Goal: Task Accomplishment & Management: Complete application form

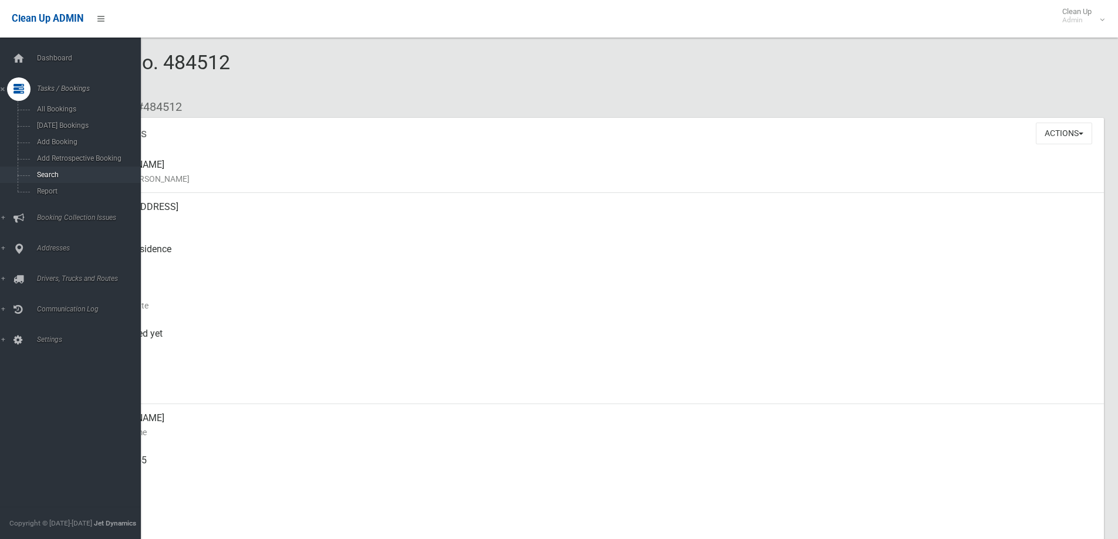
scroll to position [352, 0]
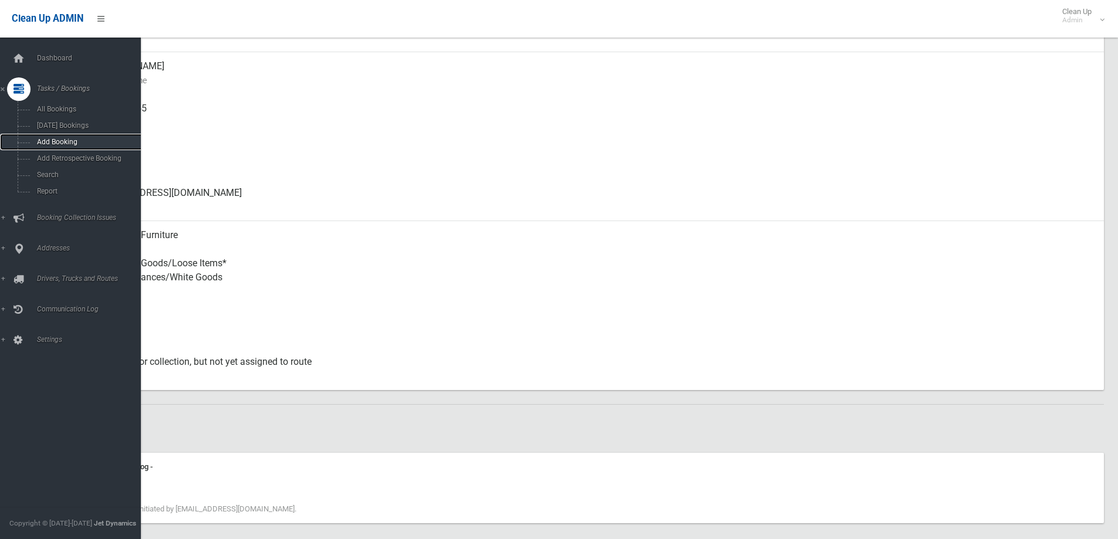
click at [62, 145] on span "Add Booking" at bounding box center [86, 142] width 106 height 8
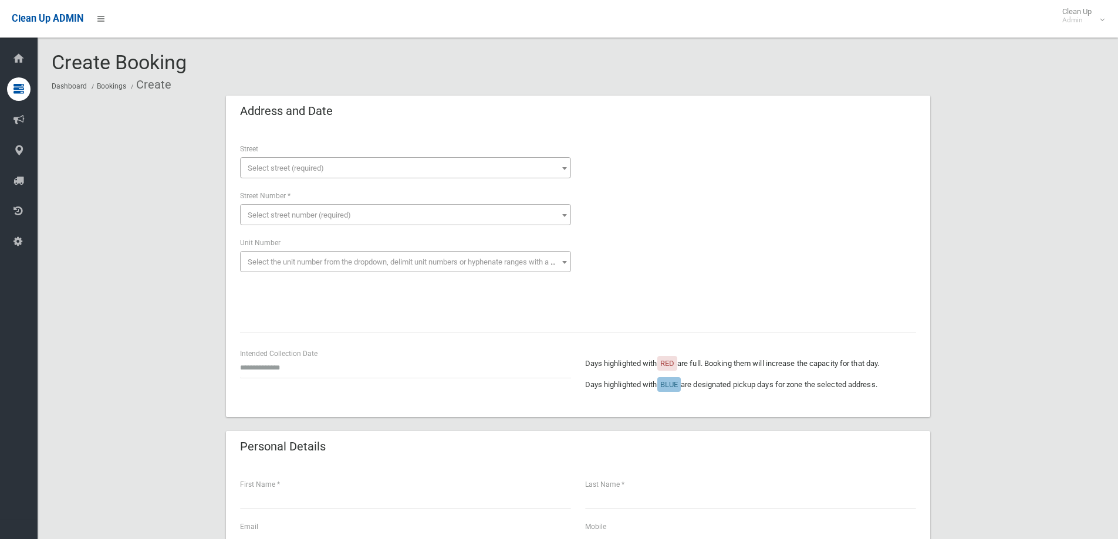
click at [314, 167] on span "Select street (required)" at bounding box center [286, 168] width 76 height 9
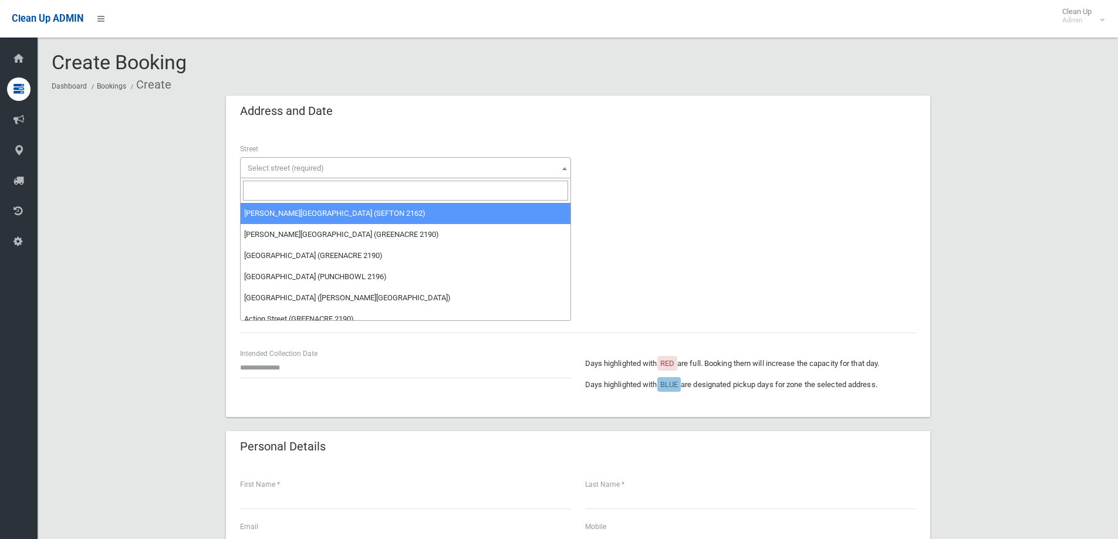
click at [309, 189] on input "search" at bounding box center [405, 191] width 325 height 20
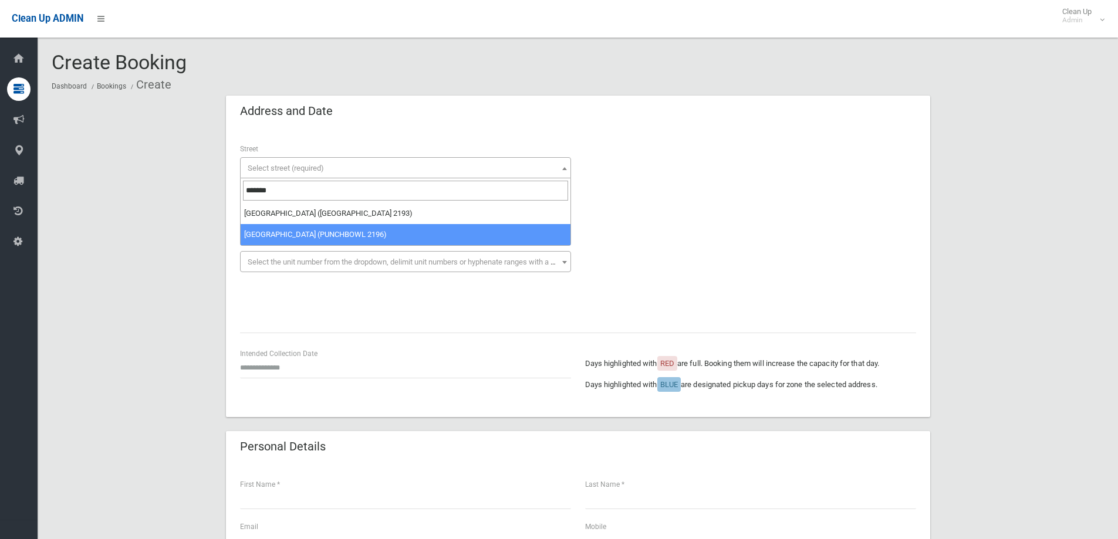
type input "*******"
select select "****"
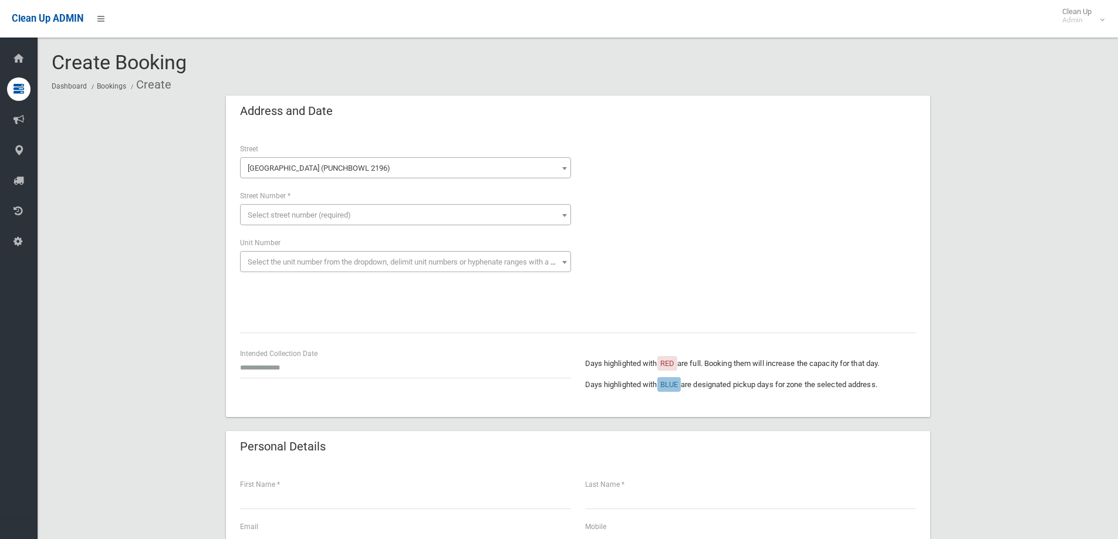
click at [307, 222] on span "Select street number (required)" at bounding box center [405, 215] width 325 height 16
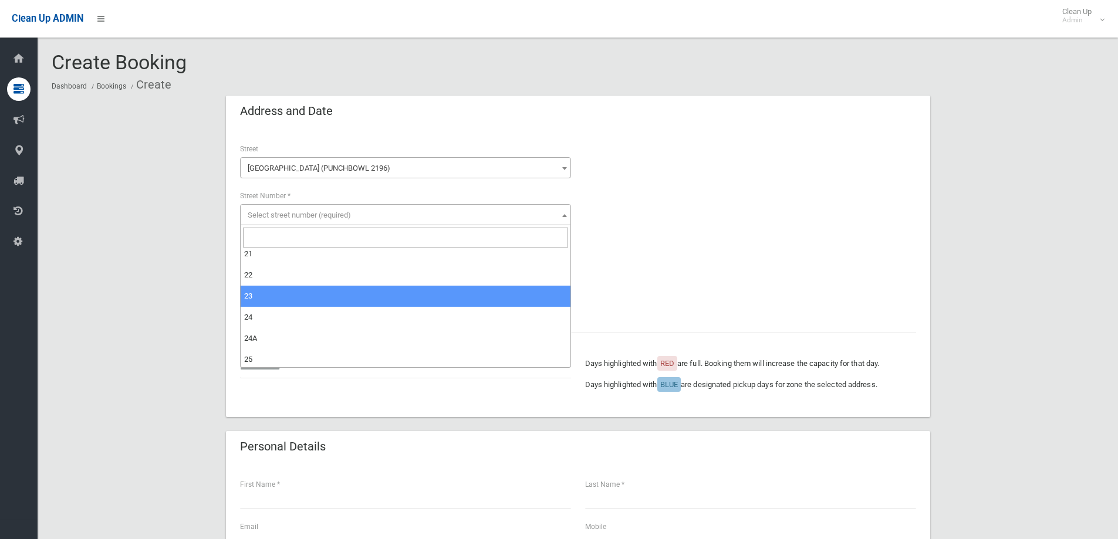
scroll to position [528, 0]
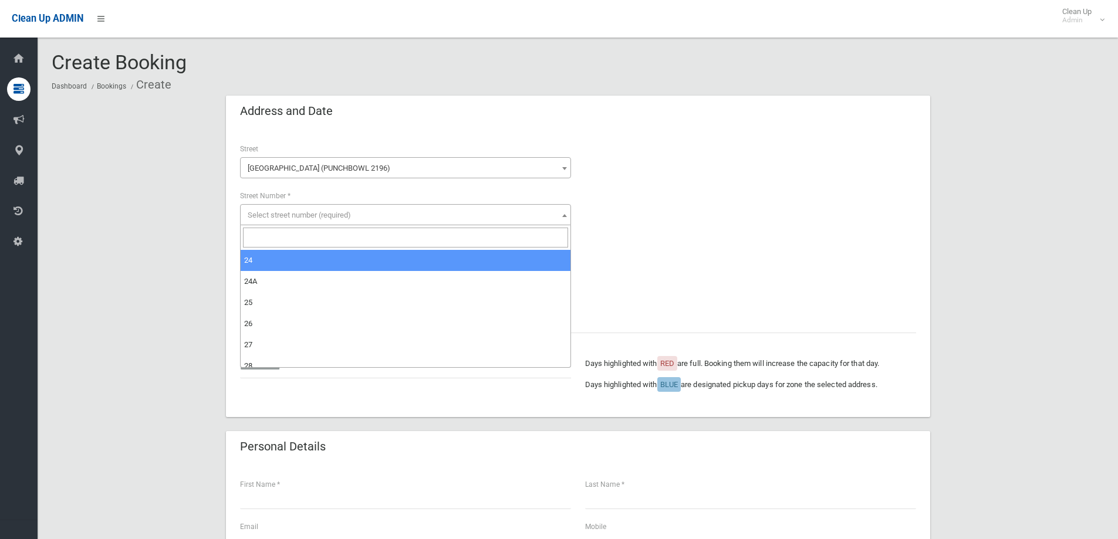
select select "**"
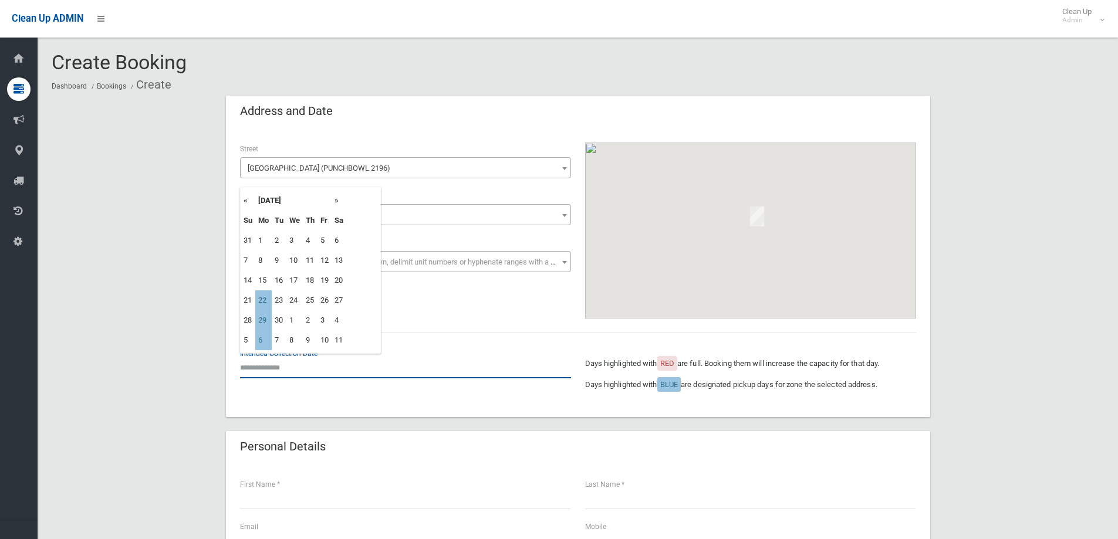
click at [294, 368] on input "text" at bounding box center [405, 368] width 331 height 22
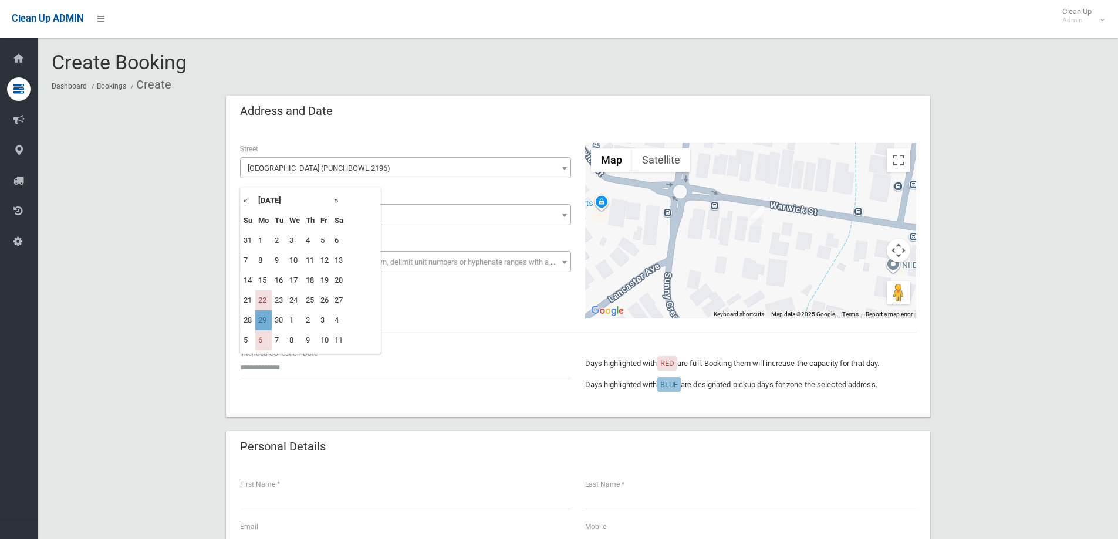
click at [266, 323] on td "29" at bounding box center [263, 320] width 16 height 20
type input "**********"
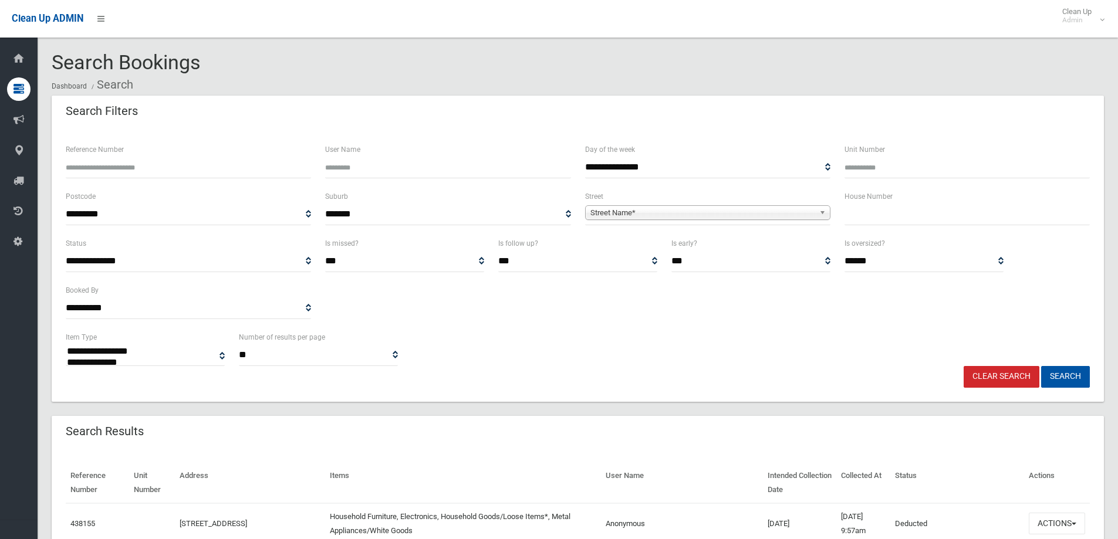
select select
drag, startPoint x: 866, startPoint y: 207, endPoint x: 869, endPoint y: 212, distance: 6.8
click at [869, 212] on div "House Number" at bounding box center [966, 208] width 245 height 36
click at [874, 226] on div "House Number" at bounding box center [966, 213] width 259 height 47
type input "**"
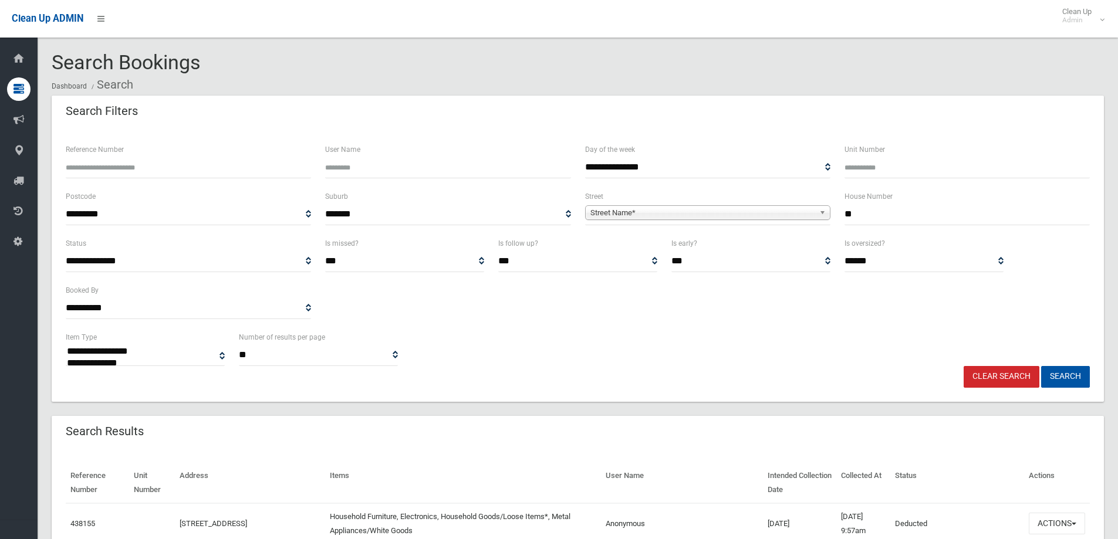
click at [785, 216] on span "Street Name*" at bounding box center [702, 213] width 224 height 14
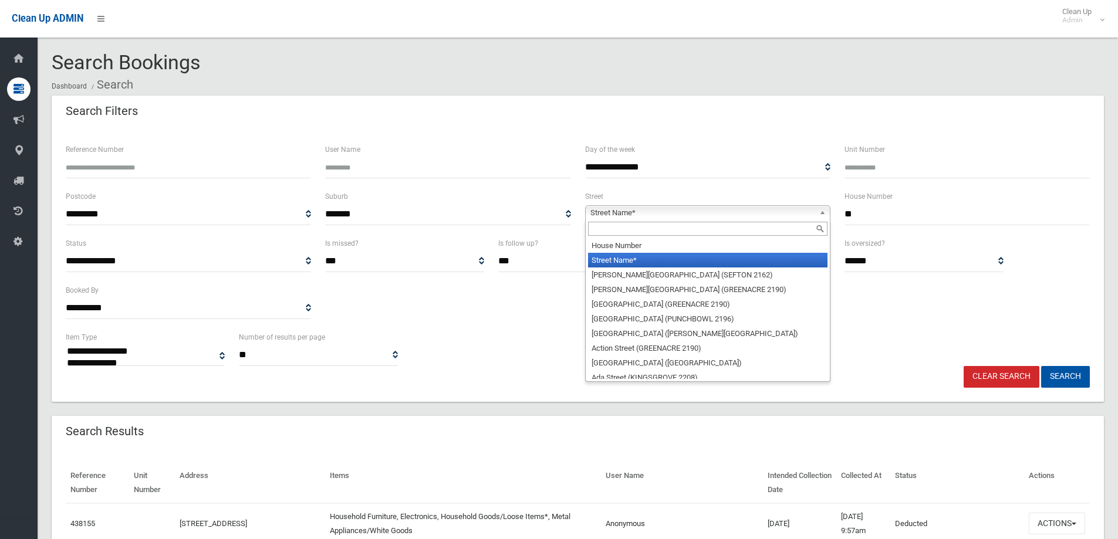
click at [647, 235] on input "text" at bounding box center [707, 229] width 239 height 14
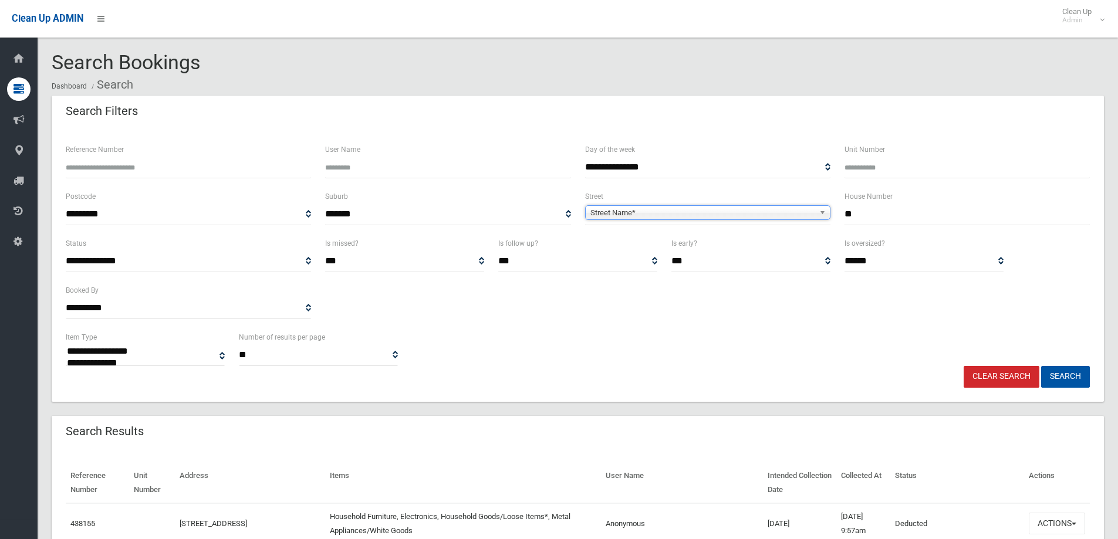
click at [643, 213] on span "Street Name*" at bounding box center [702, 213] width 224 height 14
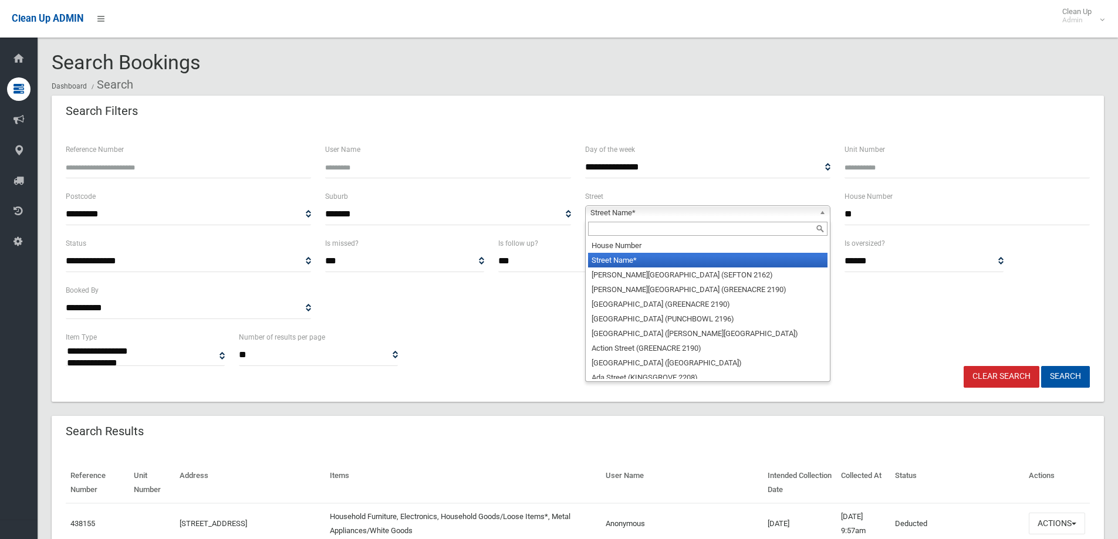
click at [624, 235] on input "text" at bounding box center [707, 229] width 239 height 14
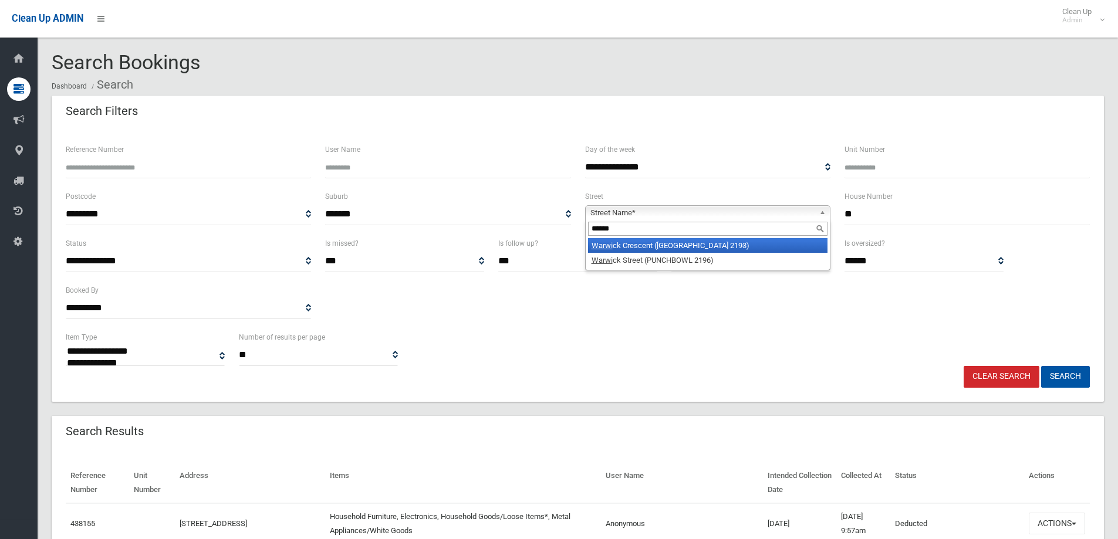
type input "*******"
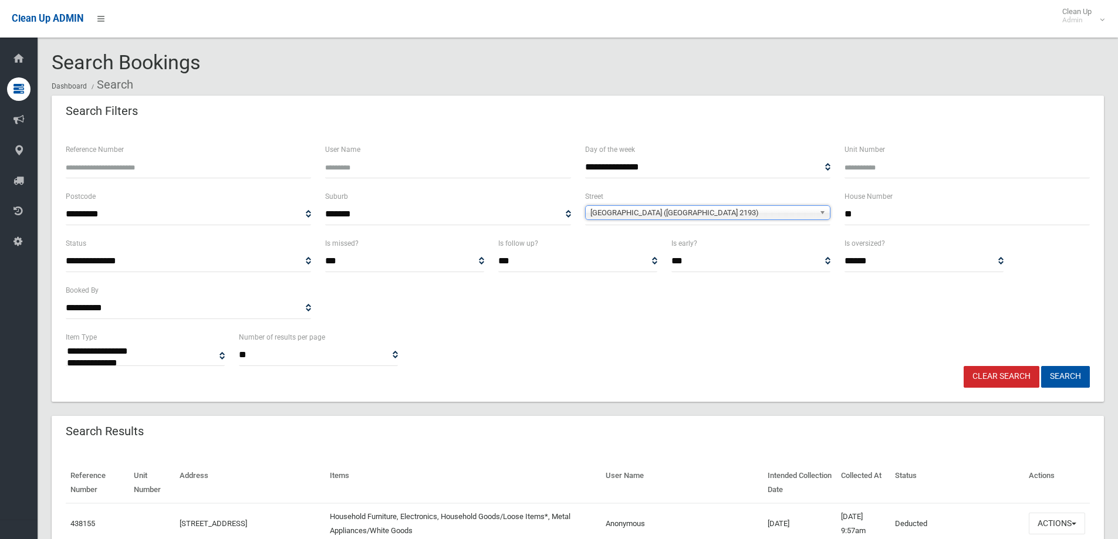
click at [638, 220] on div "Warwick Crescent (CANTERBURY 2193) Warwick Crescent (CANTERBURY 2193) Warwick S…" at bounding box center [707, 212] width 245 height 15
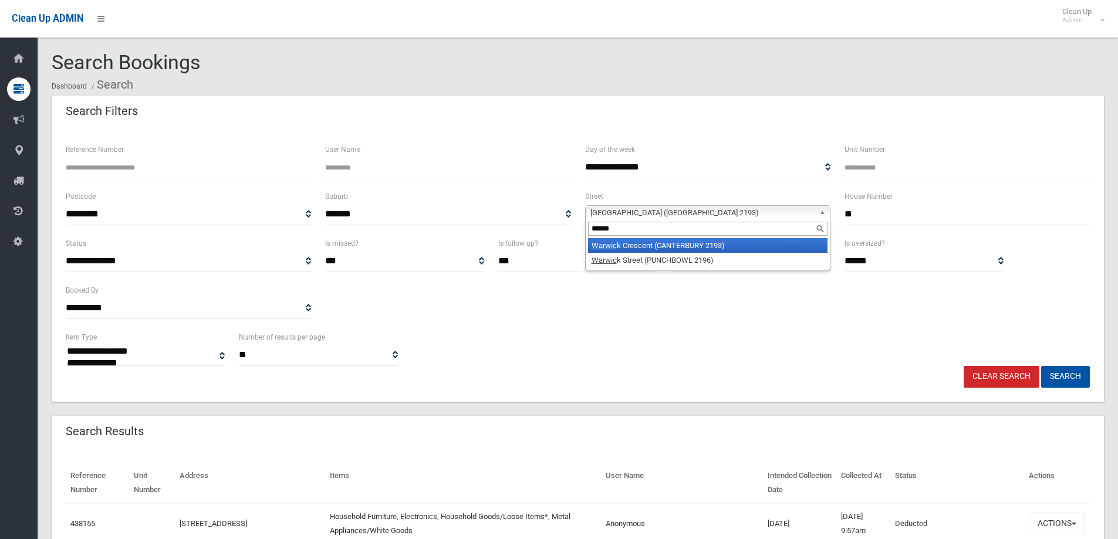
type input "******"
click at [633, 265] on li "Warwic k Street (PUNCHBOWL 2196)" at bounding box center [707, 260] width 239 height 15
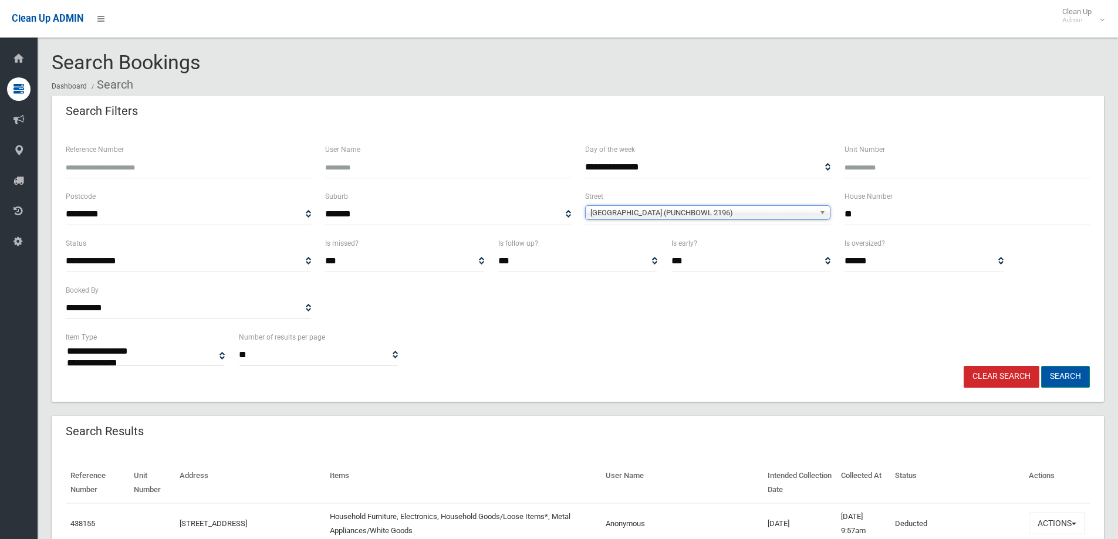
click at [1057, 373] on button "Search" at bounding box center [1065, 377] width 49 height 22
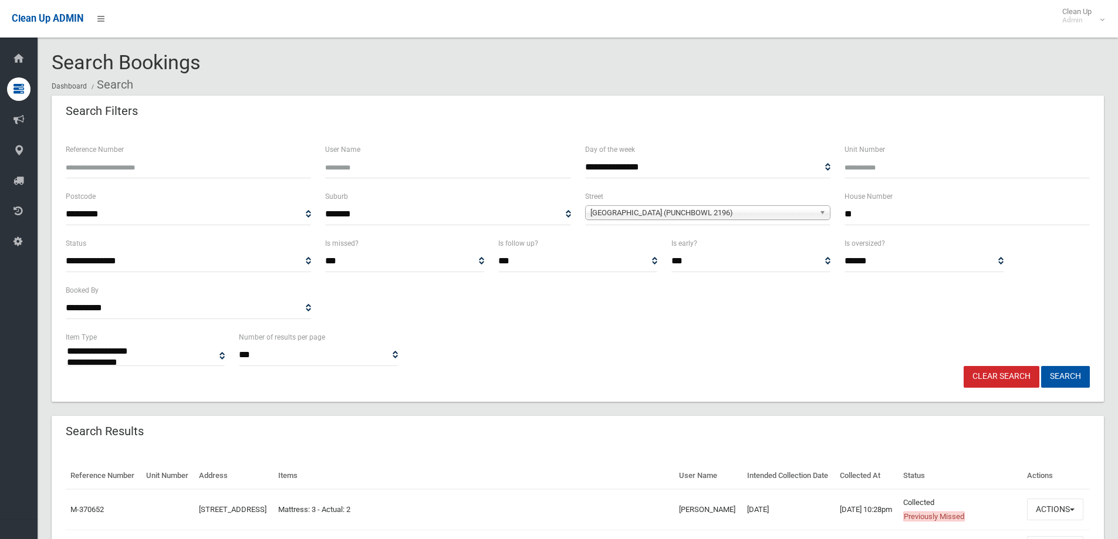
select select
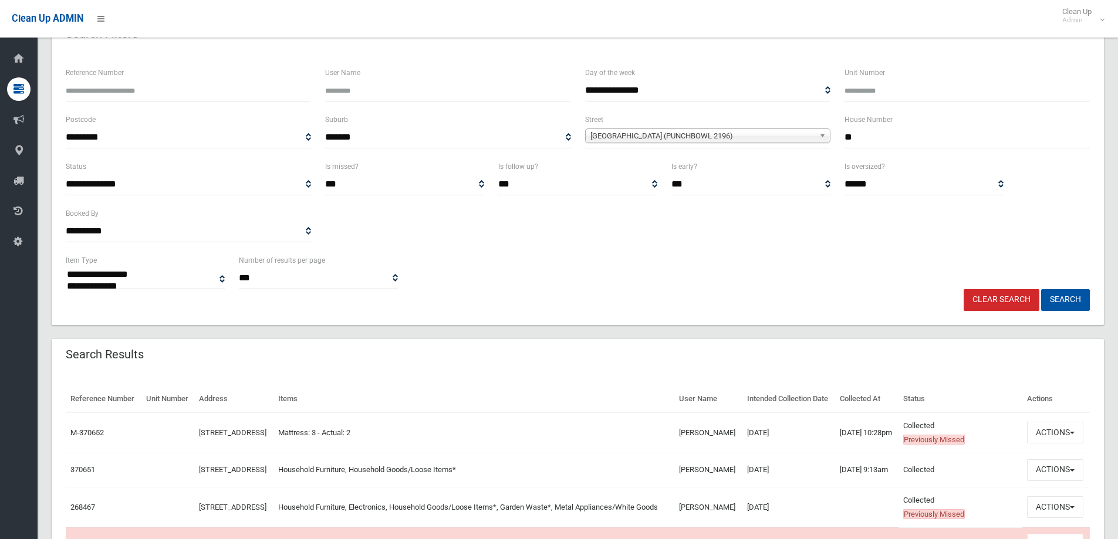
scroll to position [176, 0]
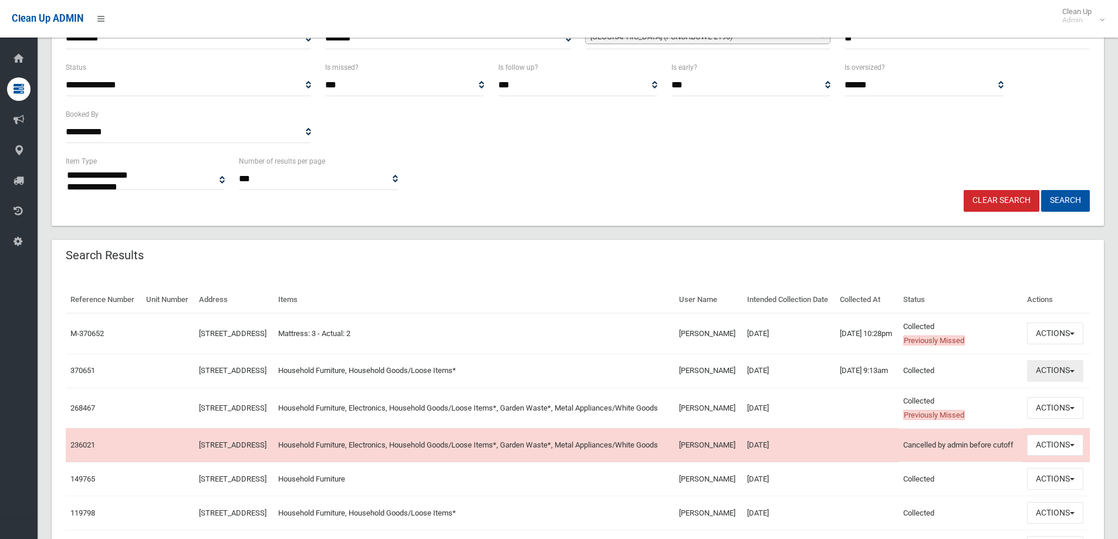
click at [1061, 382] on button "Actions" at bounding box center [1055, 371] width 56 height 22
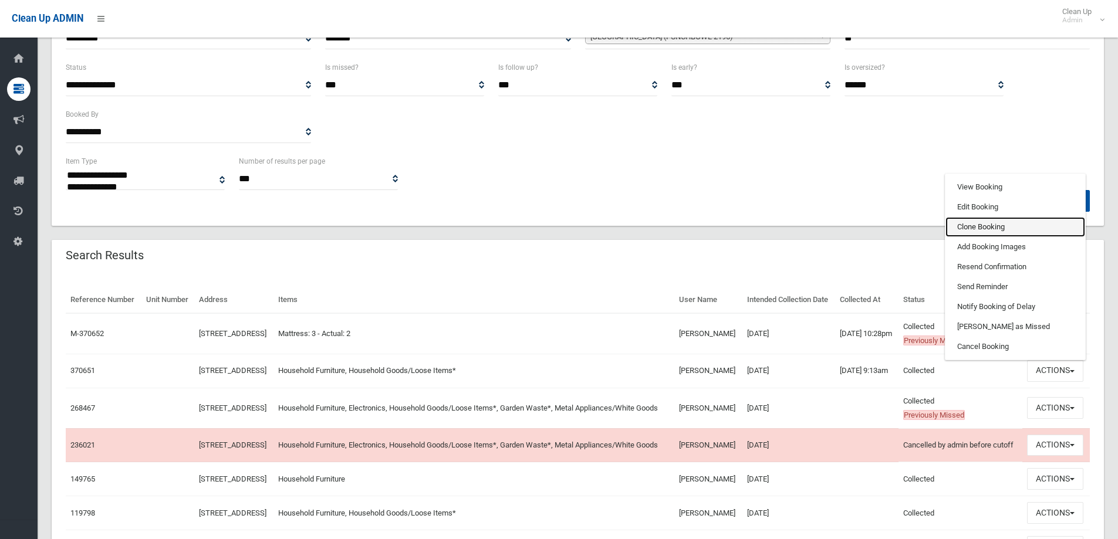
click at [972, 237] on link "Clone Booking" at bounding box center [1015, 227] width 140 height 20
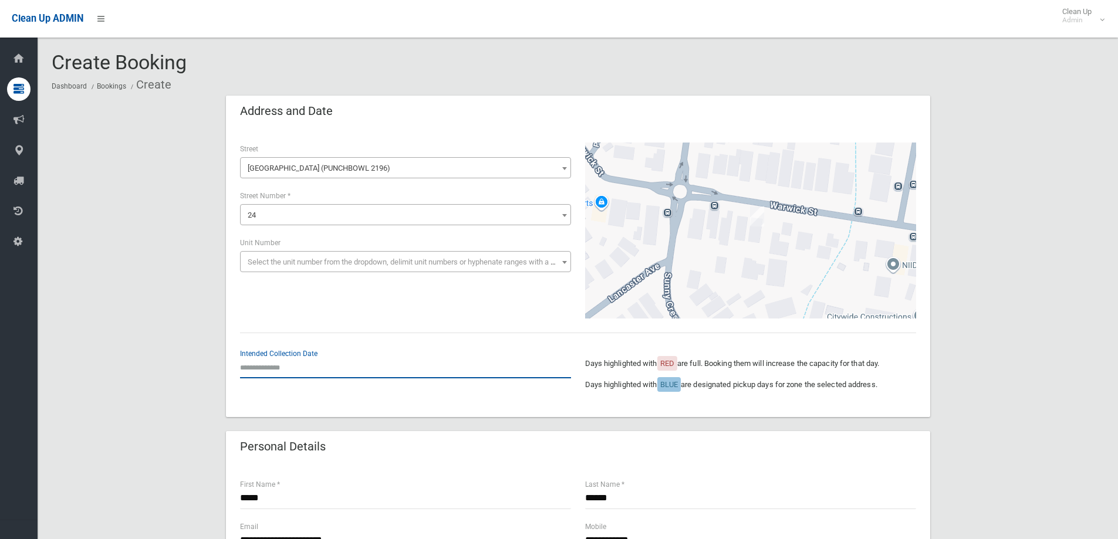
click at [275, 369] on input "text" at bounding box center [405, 368] width 331 height 22
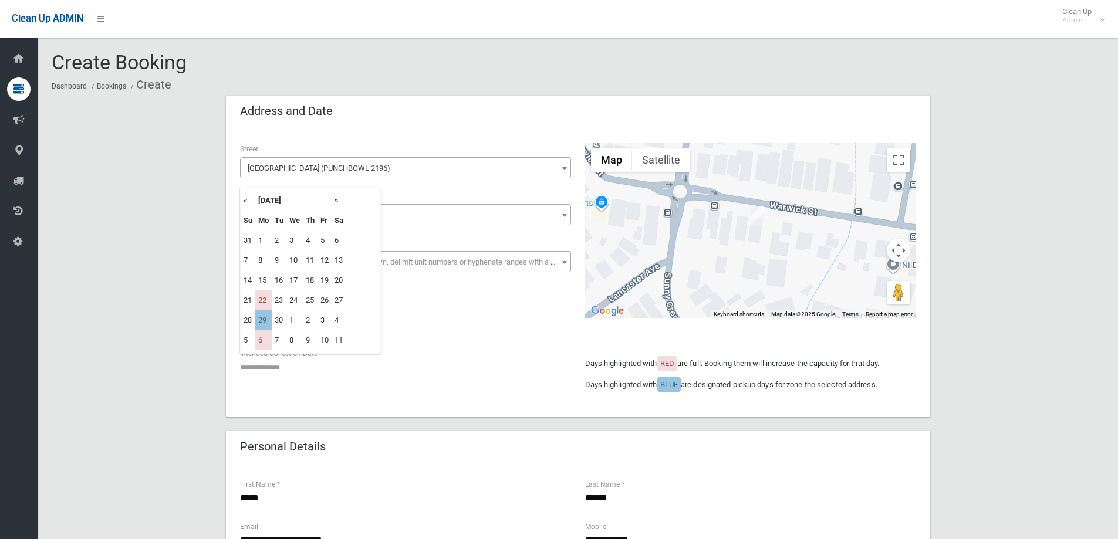
click at [333, 202] on th "»" at bounding box center [339, 201] width 15 height 20
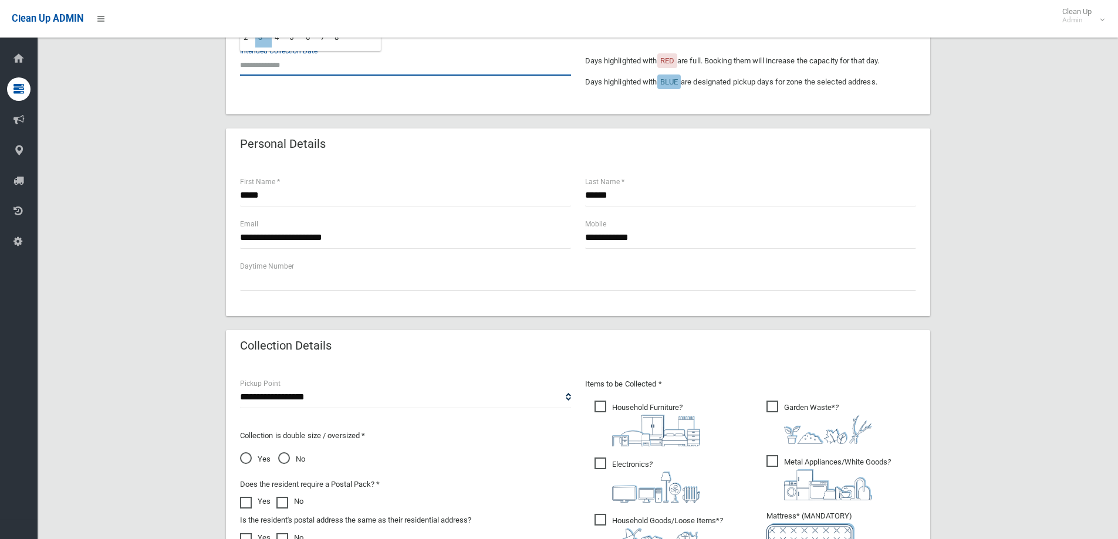
scroll to position [411, 0]
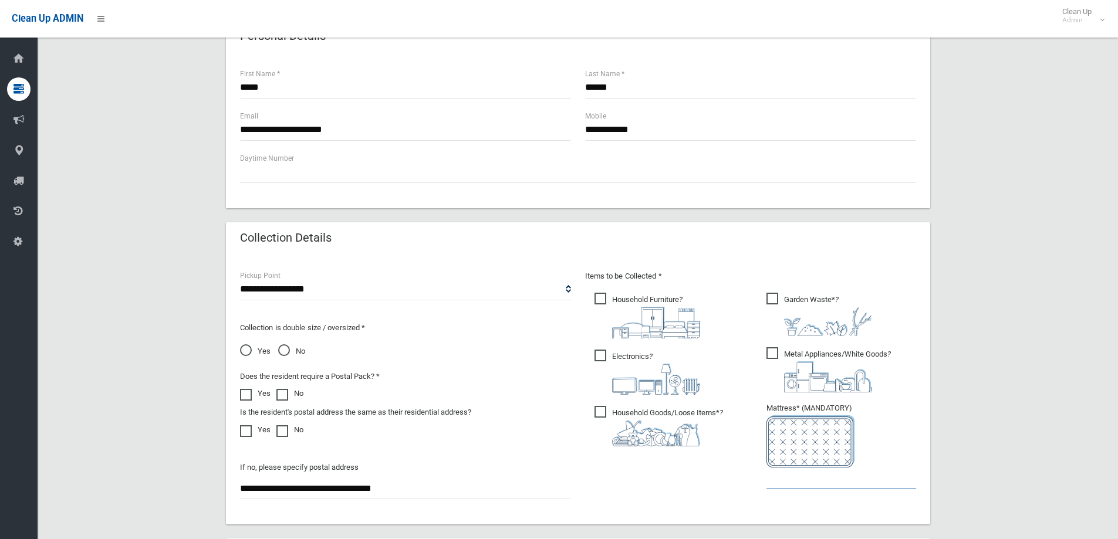
click at [784, 483] on input "text" at bounding box center [841, 479] width 150 height 22
type input "*"
click at [839, 363] on img at bounding box center [828, 376] width 88 height 31
click at [610, 367] on span "Electronics ?" at bounding box center [647, 372] width 106 height 45
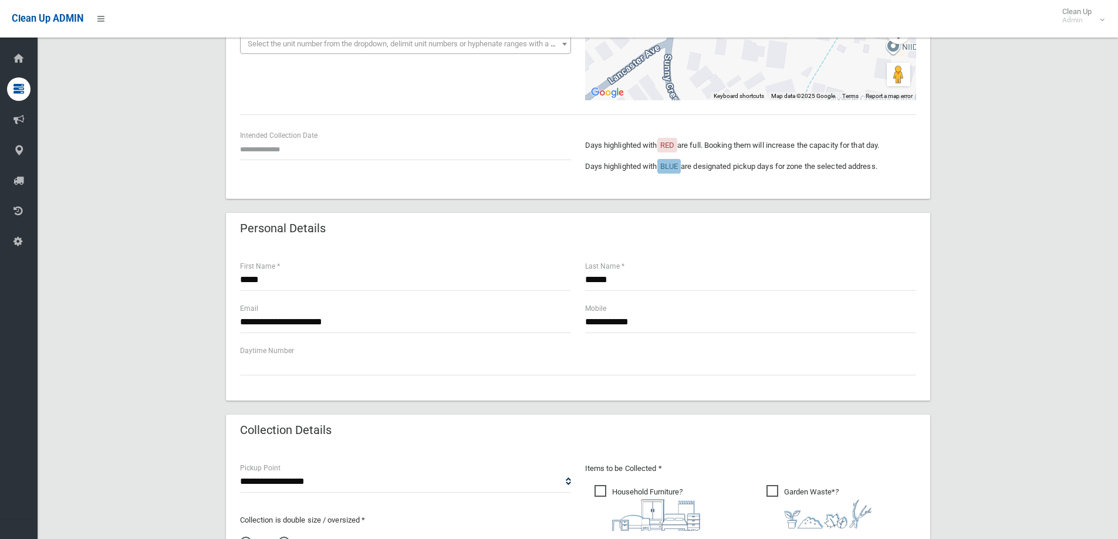
scroll to position [59, 0]
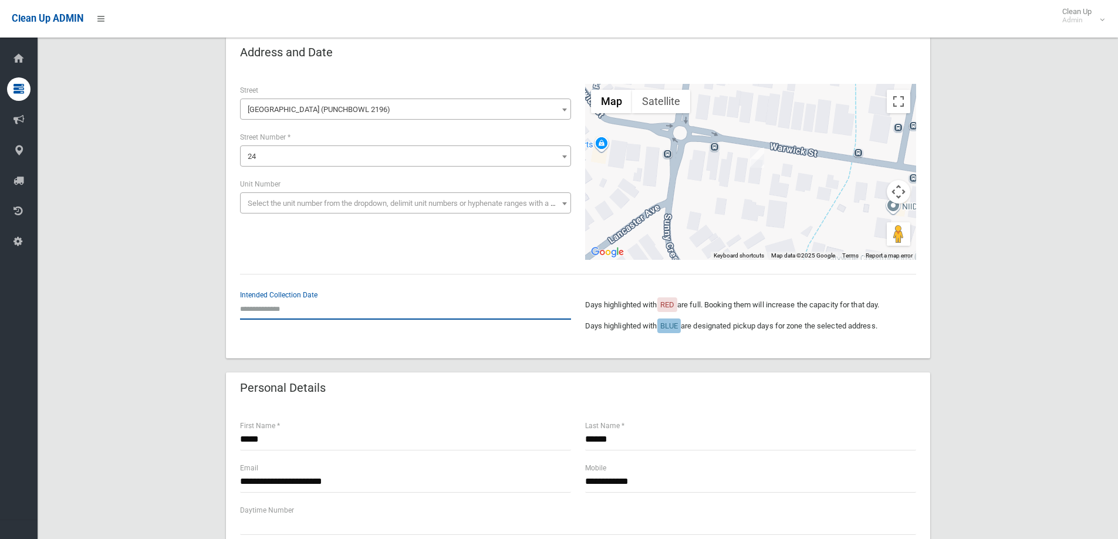
click at [307, 311] on input "text" at bounding box center [405, 309] width 331 height 22
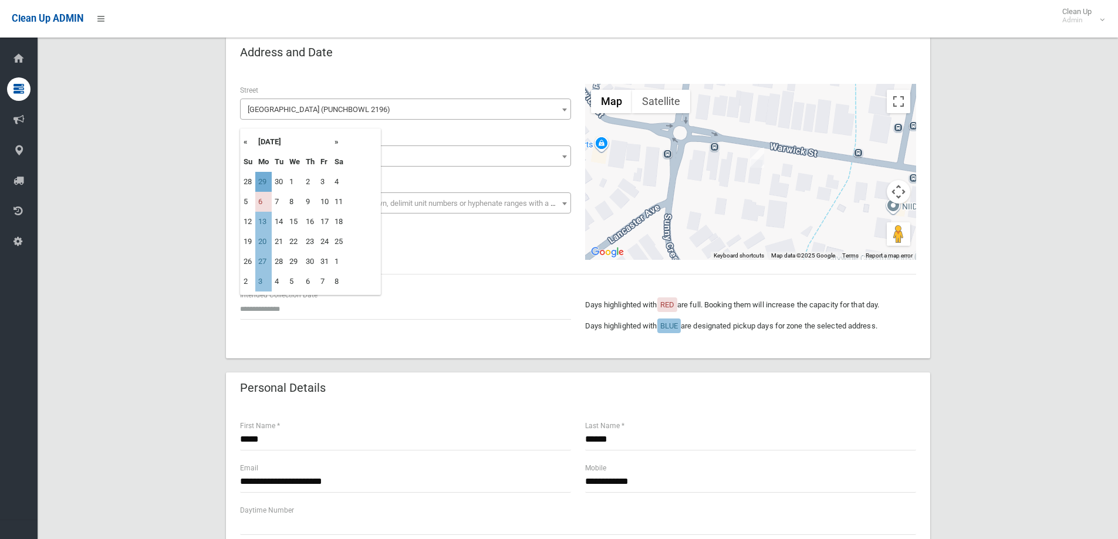
click at [263, 183] on td "29" at bounding box center [263, 182] width 16 height 20
type input "**********"
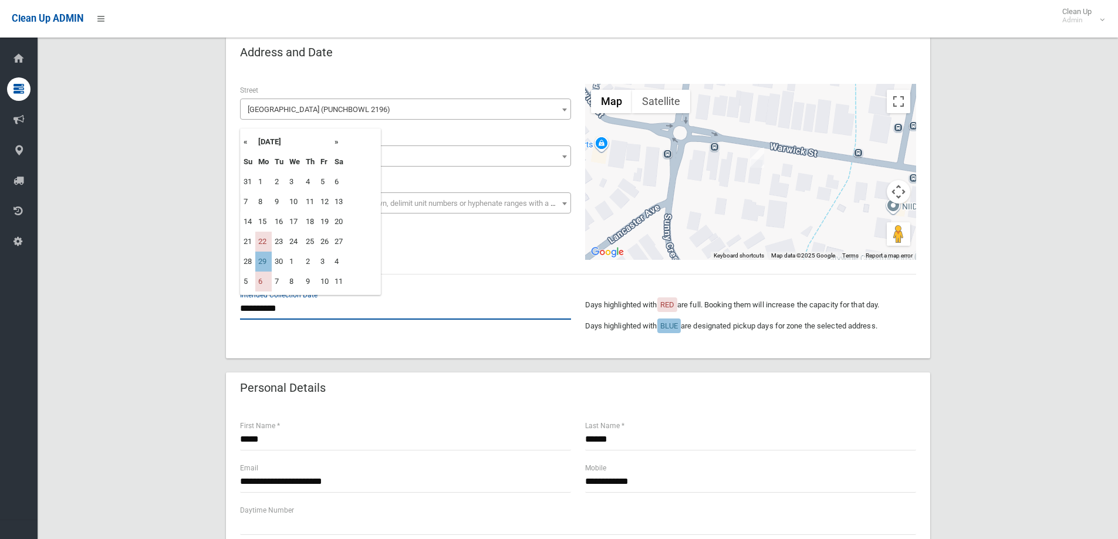
click at [302, 304] on input "**********" at bounding box center [405, 309] width 331 height 22
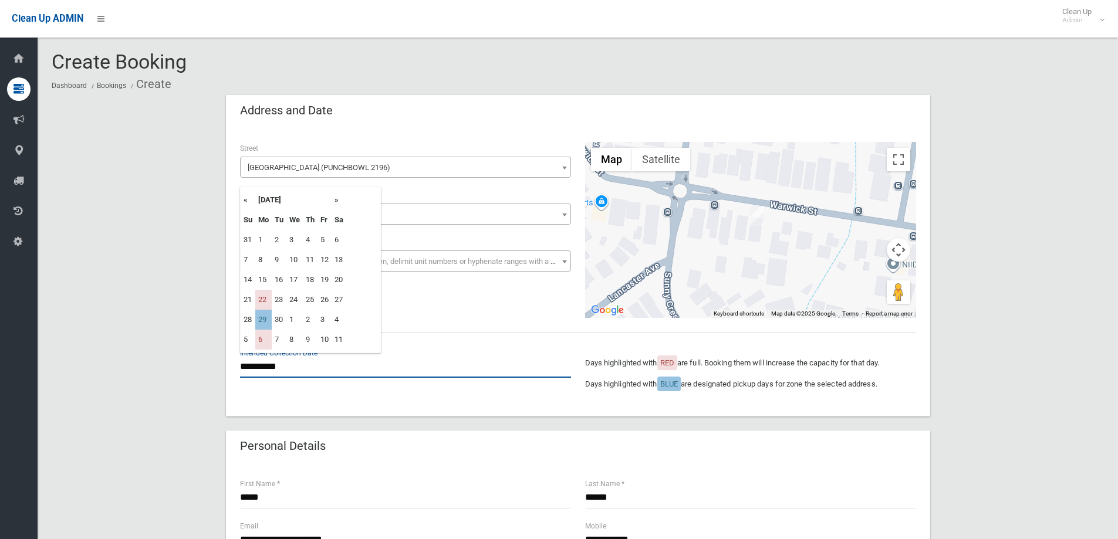
scroll to position [0, 0]
click at [268, 317] on td "29" at bounding box center [263, 320] width 16 height 20
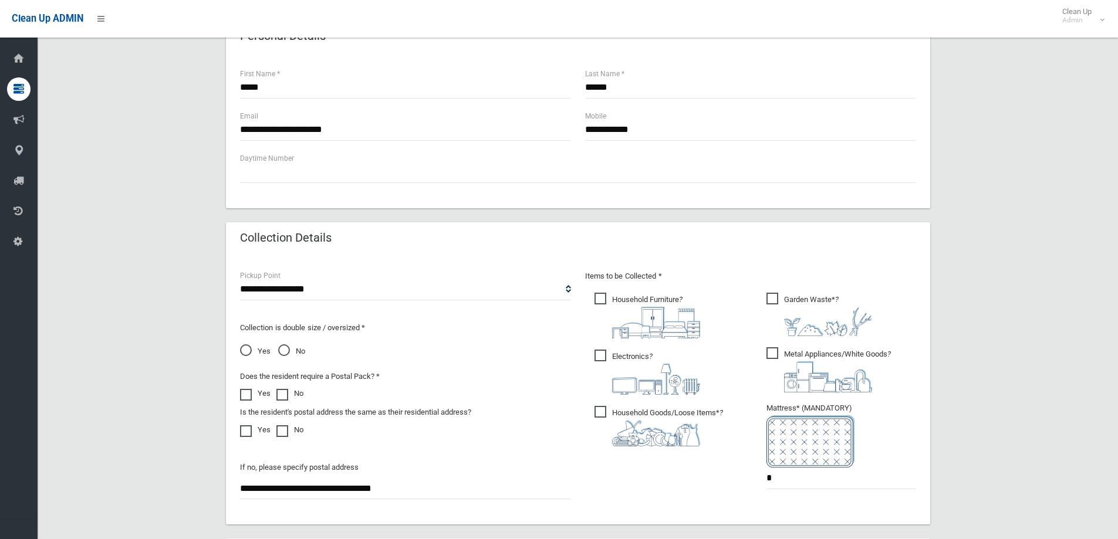
scroll to position [622, 0]
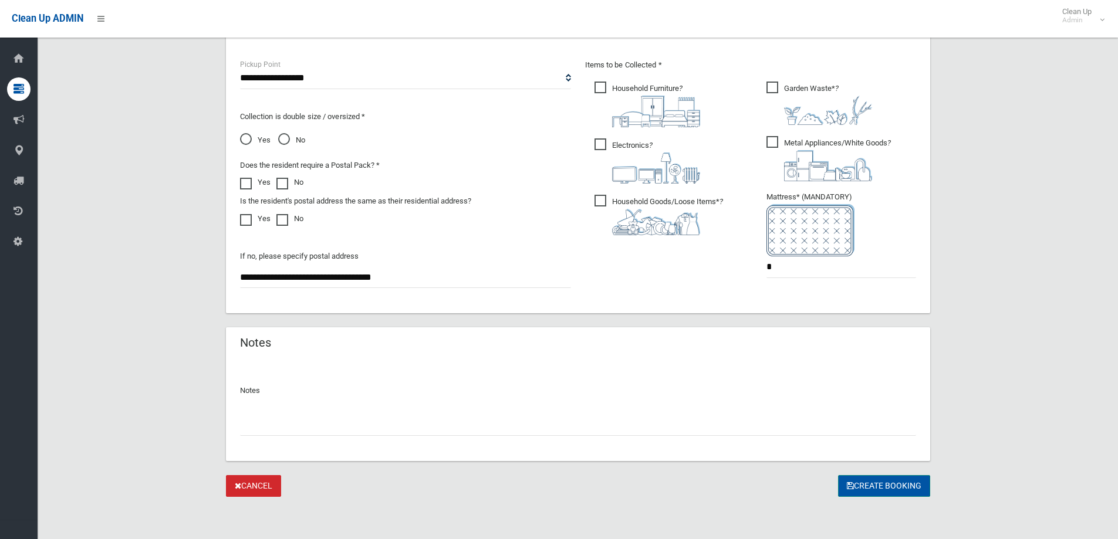
click at [880, 482] on button "Create Booking" at bounding box center [884, 486] width 92 height 22
